Goal: Find contact information: Find contact information

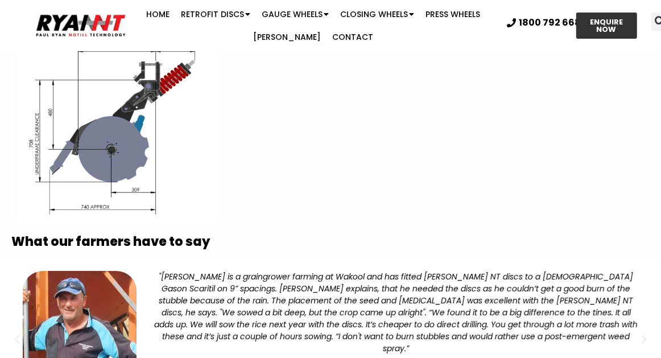
scroll to position [2216, 0]
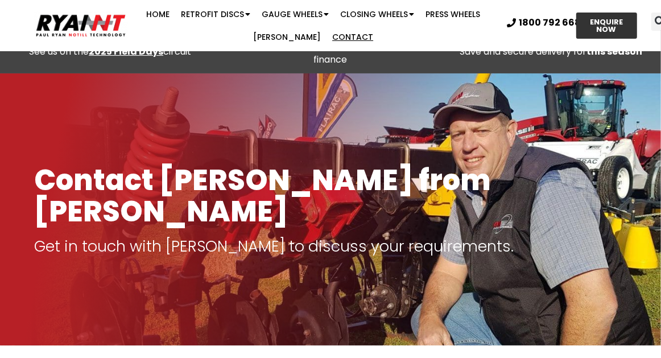
scroll to position [22, 0]
